Goal: Information Seeking & Learning: Learn about a topic

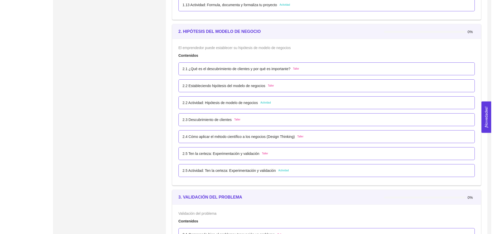
scroll to position [437, 0]
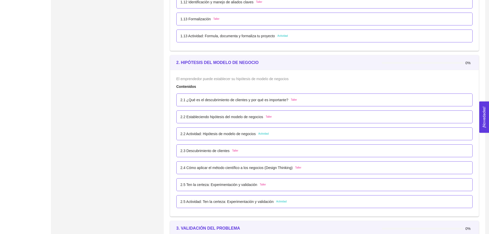
click at [231, 100] on p "2.1 ¿Qué es el descubrimiento de clientes y por qué es importante?" at bounding box center [235, 100] width 108 height 6
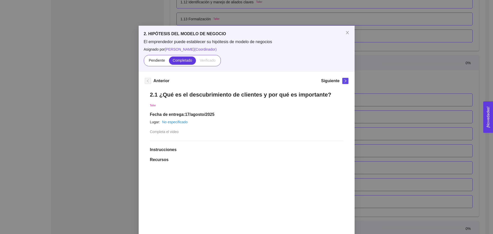
click at [388, 104] on div "2. HIPÓTESIS DEL MODELO DE NEGOCIO El emprendedor puede establecer su hipótesis…" at bounding box center [246, 117] width 493 height 234
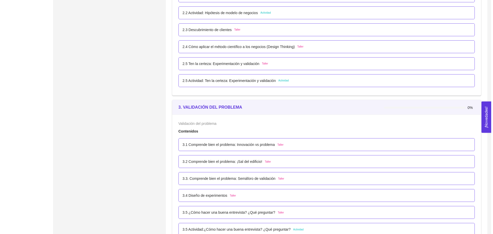
scroll to position [565, 0]
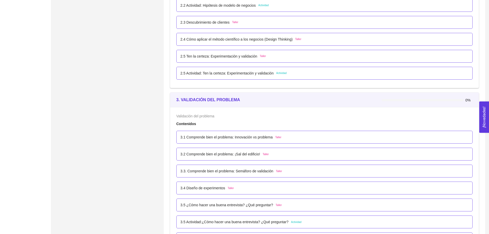
click at [259, 143] on div "3.1 Comprende bien el problema: Innovación vs problema Taller" at bounding box center [324, 137] width 296 height 13
click at [257, 142] on div "3.1 Comprende bien el problema: Innovación vs problema Taller" at bounding box center [324, 137] width 296 height 13
click at [256, 139] on p "3.1 Comprende bien el problema: Innovación vs problema" at bounding box center [227, 137] width 92 height 6
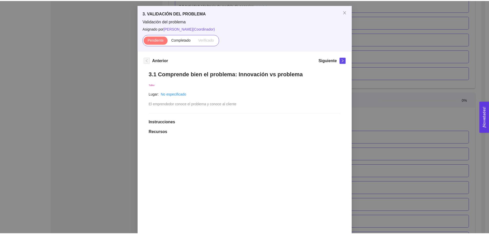
scroll to position [0, 0]
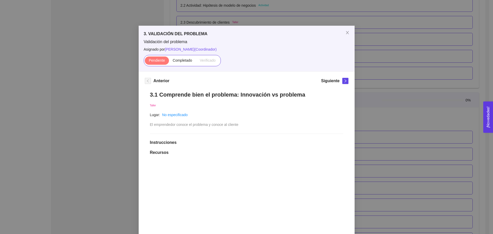
click at [378, 101] on div "3. VALIDACIÓN DEL PROBLEMA Validación del problema Asignado por [PERSON_NAME] (…" at bounding box center [246, 117] width 493 height 234
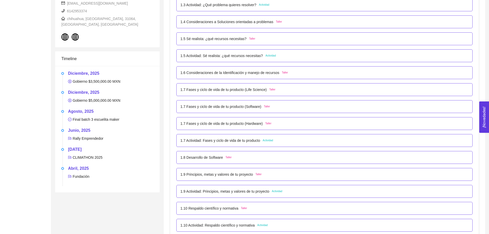
scroll to position [180, 0]
click at [196, 156] on p "1.8 Desarrollo de Software" at bounding box center [202, 157] width 43 height 6
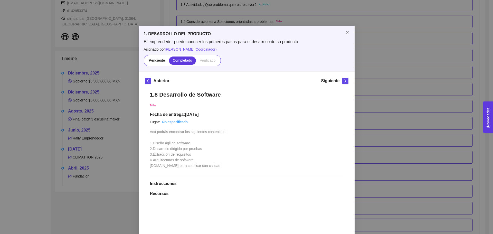
click at [114, 133] on div "1. DESARROLLO DEL PRODUCTO El emprendedor puede conocer los primeros pasos para…" at bounding box center [246, 117] width 493 height 234
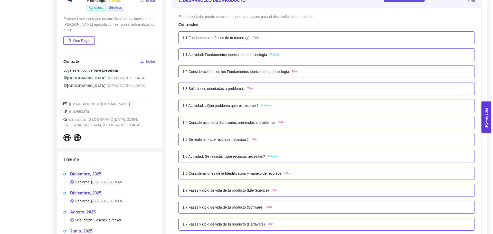
scroll to position [77, 0]
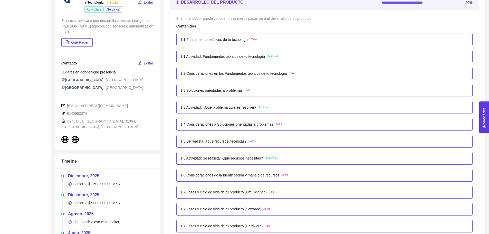
click at [246, 70] on div "1.2 Consideraciones en los Fundamentos teóricos de tu tecnología Taller" at bounding box center [324, 73] width 296 height 13
click at [246, 76] on p "1.2 Consideraciones en los Fundamentos teóricos de tu tecnología" at bounding box center [234, 74] width 107 height 6
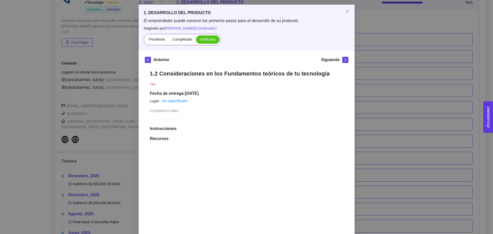
scroll to position [0, 0]
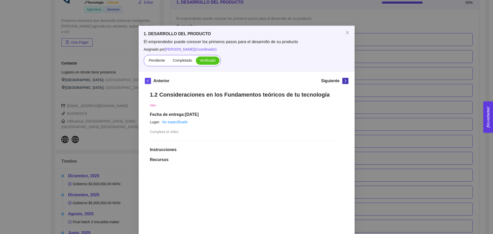
click at [344, 79] on icon "right" at bounding box center [346, 81] width 4 height 4
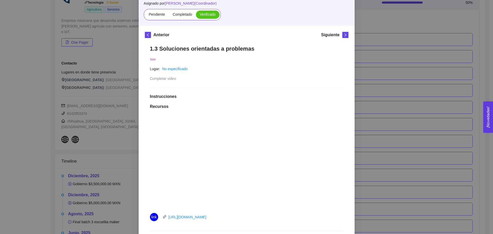
scroll to position [51, 0]
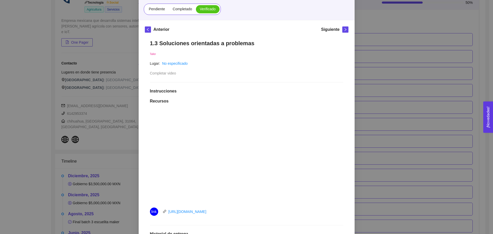
click at [340, 31] on div "Siguiente" at bounding box center [334, 30] width 27 height 8
click at [344, 28] on icon "right" at bounding box center [346, 30] width 4 height 4
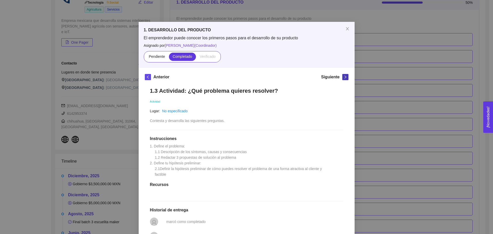
scroll to position [0, 0]
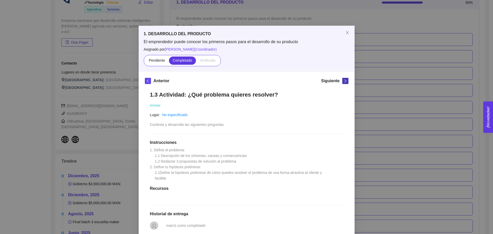
click at [344, 79] on icon "right" at bounding box center [346, 81] width 4 height 4
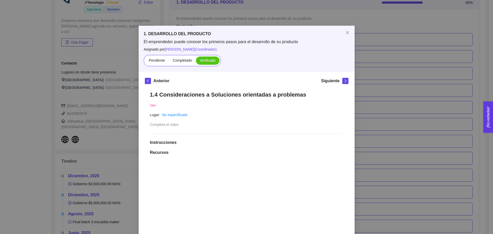
click at [101, 49] on div "1. DESARROLLO DEL PRODUCTO El emprendedor puede conocer los primeros pasos para…" at bounding box center [246, 117] width 493 height 234
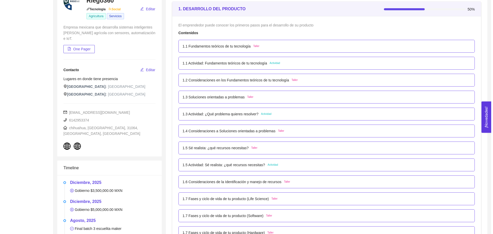
scroll to position [77, 0]
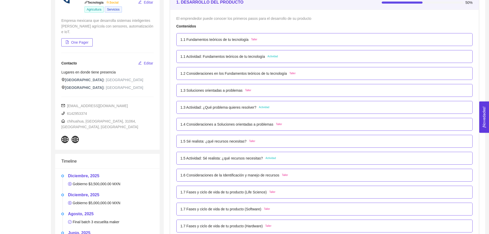
click at [223, 142] on p "1.5 Sé realista: ¿qué recursos necesitas?" at bounding box center [214, 141] width 66 height 6
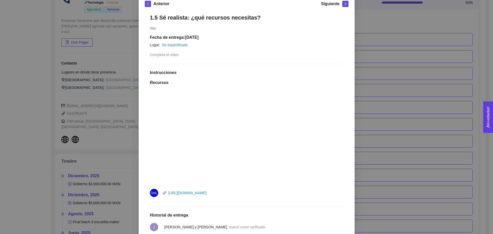
scroll to position [0, 0]
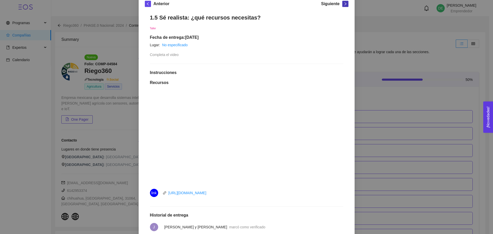
click at [345, 5] on icon "right" at bounding box center [346, 4] width 4 height 4
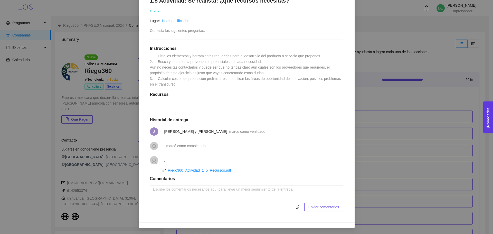
scroll to position [100, 0]
click at [196, 173] on li "Riego360_Actividad_1_5_Recursos.pdf" at bounding box center [246, 171] width 193 height 9
click at [193, 170] on link "Riego360_Actividad_1_5_Recursos.pdf" at bounding box center [199, 170] width 63 height 4
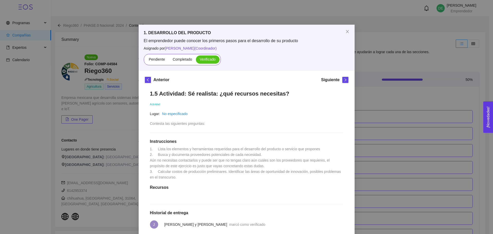
scroll to position [0, 0]
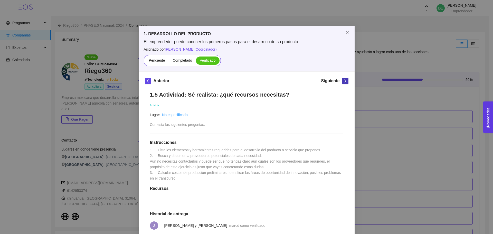
click at [342, 80] on button "button" at bounding box center [345, 81] width 6 height 6
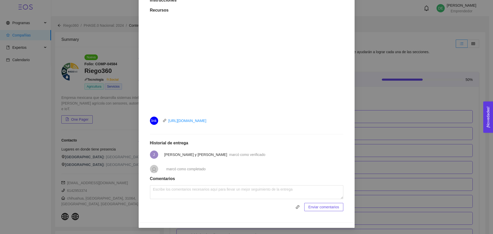
scroll to position [65, 0]
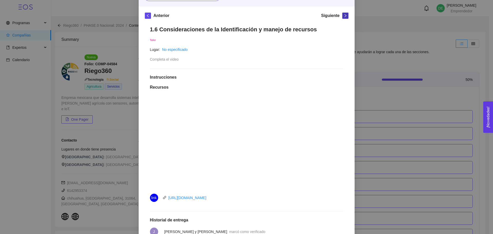
click at [344, 15] on icon "right" at bounding box center [345, 15] width 2 height 3
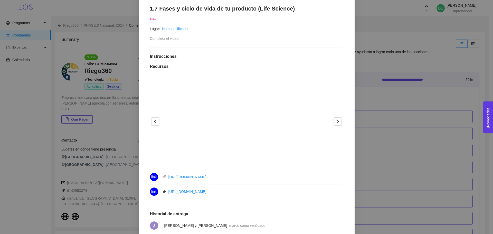
scroll to position [43, 0]
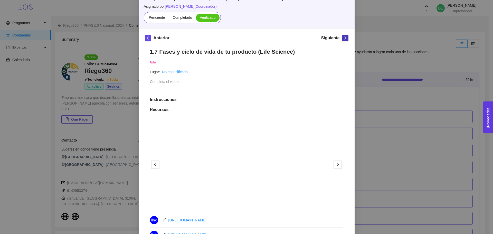
click at [342, 38] on button "button" at bounding box center [345, 38] width 6 height 6
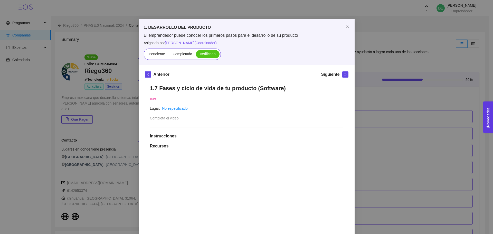
scroll to position [0, 0]
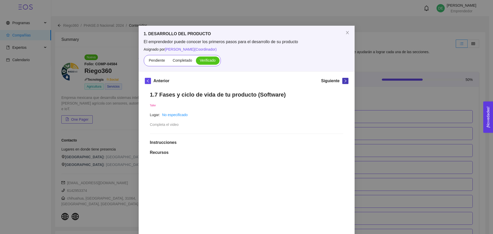
click at [343, 82] on span "right" at bounding box center [346, 81] width 6 height 4
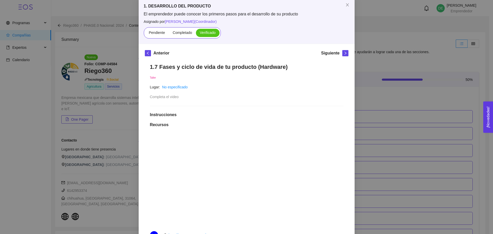
scroll to position [26, 0]
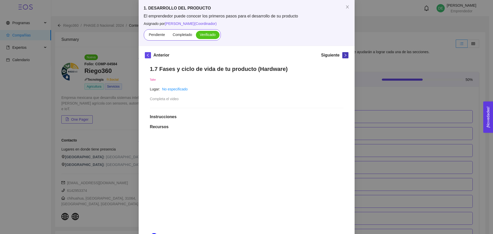
click at [345, 54] on icon "right" at bounding box center [346, 55] width 4 height 4
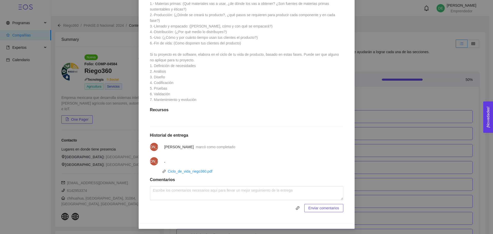
scroll to position [164, 0]
click at [194, 168] on link "Ciclo_de_vida_riego360.pdf" at bounding box center [190, 170] width 45 height 4
